Goal: Check status

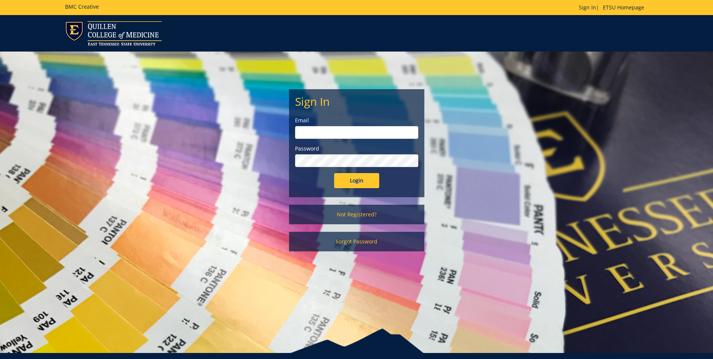
type input "[EMAIL_ADDRESS][DOMAIN_NAME]"
click at [360, 182] on input "Login" at bounding box center [356, 180] width 45 height 15
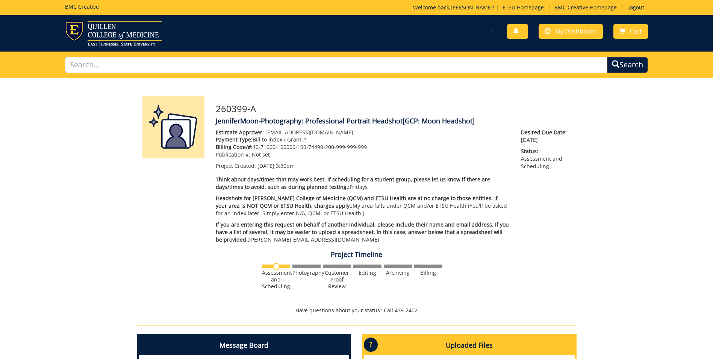
scroll to position [38, 0]
click at [580, 32] on span "My Dashboard" at bounding box center [576, 31] width 42 height 8
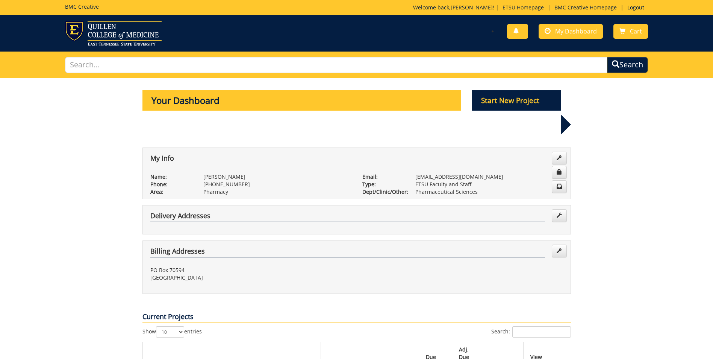
drag, startPoint x: 266, startPoint y: 234, endPoint x: 230, endPoint y: 290, distance: 66.3
drag, startPoint x: 230, startPoint y: 290, endPoint x: 103, endPoint y: 264, distance: 129.7
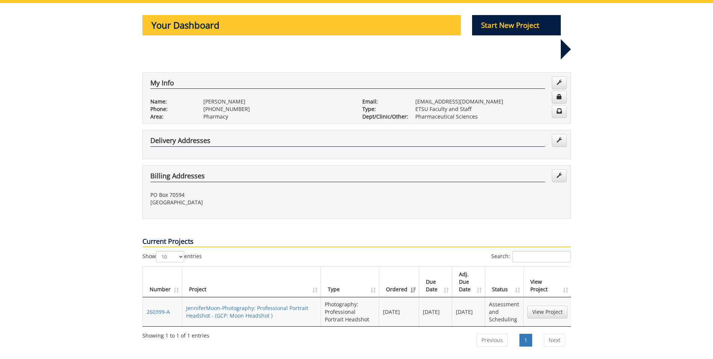
scroll to position [113, 0]
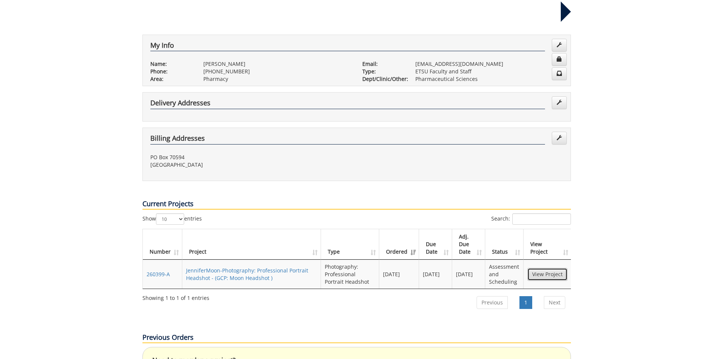
click at [542, 268] on link "View Project" at bounding box center [548, 274] width 40 height 13
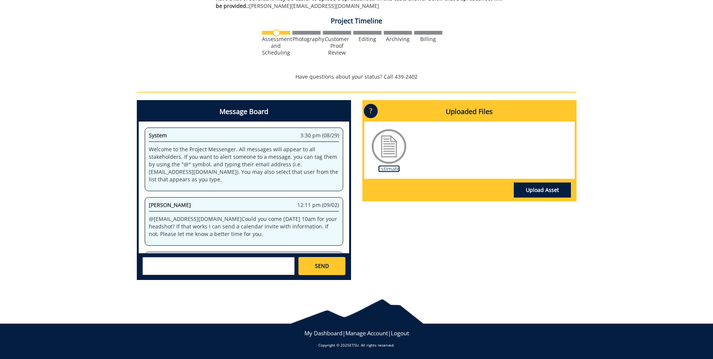
click at [394, 169] on link "Estimate" at bounding box center [389, 168] width 22 height 7
